Goal: Task Accomplishment & Management: Use online tool/utility

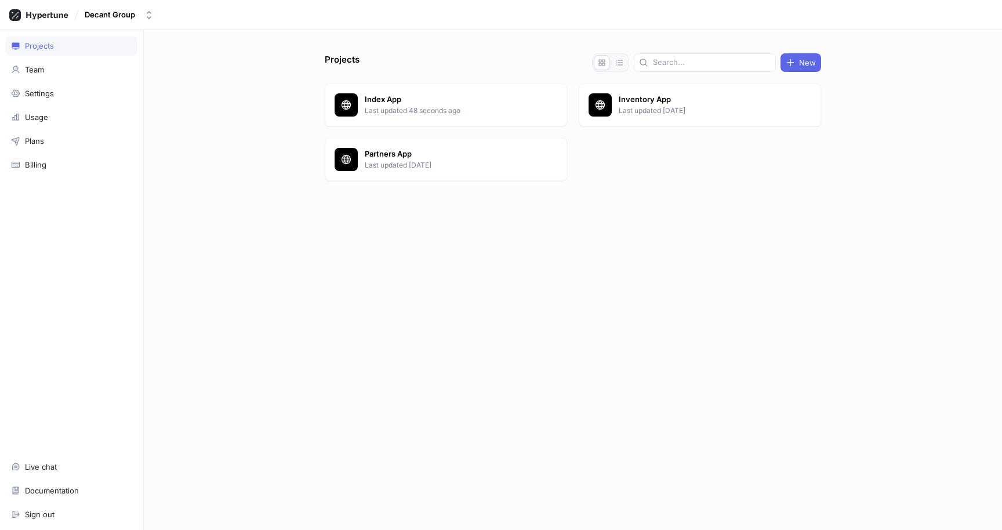
click at [406, 95] on p "Index App" at bounding box center [449, 100] width 168 height 12
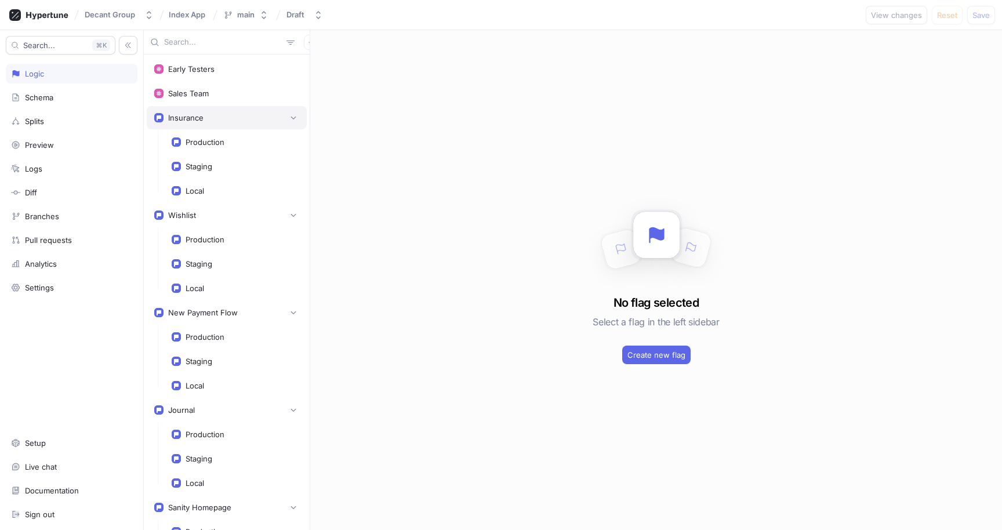
click at [214, 107] on div "Insurance" at bounding box center [227, 117] width 160 height 23
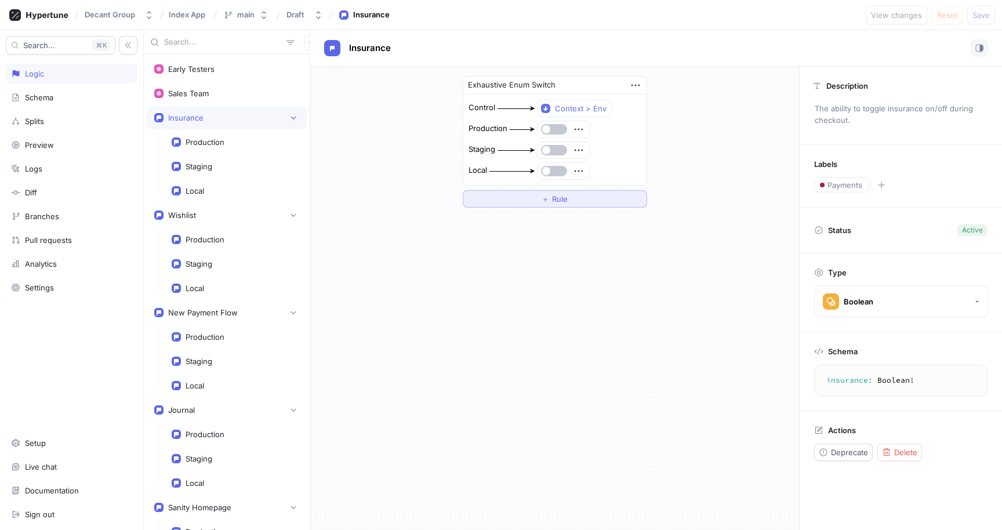
drag, startPoint x: 548, startPoint y: 148, endPoint x: 556, endPoint y: 191, distance: 43.1
click at [548, 148] on span "button" at bounding box center [546, 150] width 8 height 8
click at [555, 170] on button "button" at bounding box center [554, 171] width 26 height 10
click at [980, 12] on span "Save" at bounding box center [980, 15] width 17 height 7
click at [720, 232] on div "Exhaustive Enum Switch Control Context > Env Production Staging Local ＋ Rule" at bounding box center [554, 298] width 489 height 463
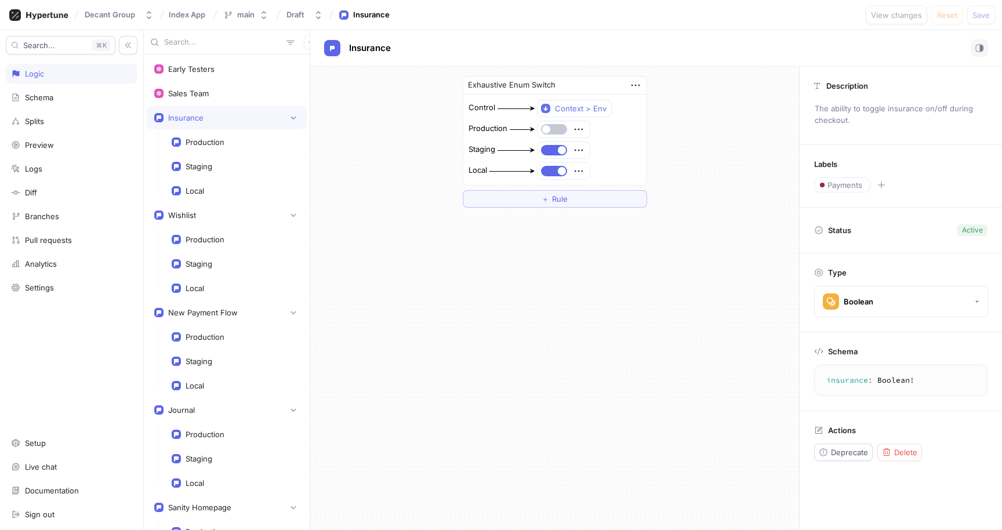
click at [528, 263] on div "Exhaustive Enum Switch Control Context > Env Production Staging Local ＋ Rule" at bounding box center [554, 298] width 489 height 463
click at [479, 369] on div "Exhaustive Enum Switch Control Context > Env Production Staging Local ＋ Rule" at bounding box center [554, 298] width 489 height 463
click at [437, 347] on div "Exhaustive Enum Switch Control Context > Env Production Staging Local ＋ Rule" at bounding box center [554, 298] width 489 height 463
